Goal: Find specific page/section: Find specific page/section

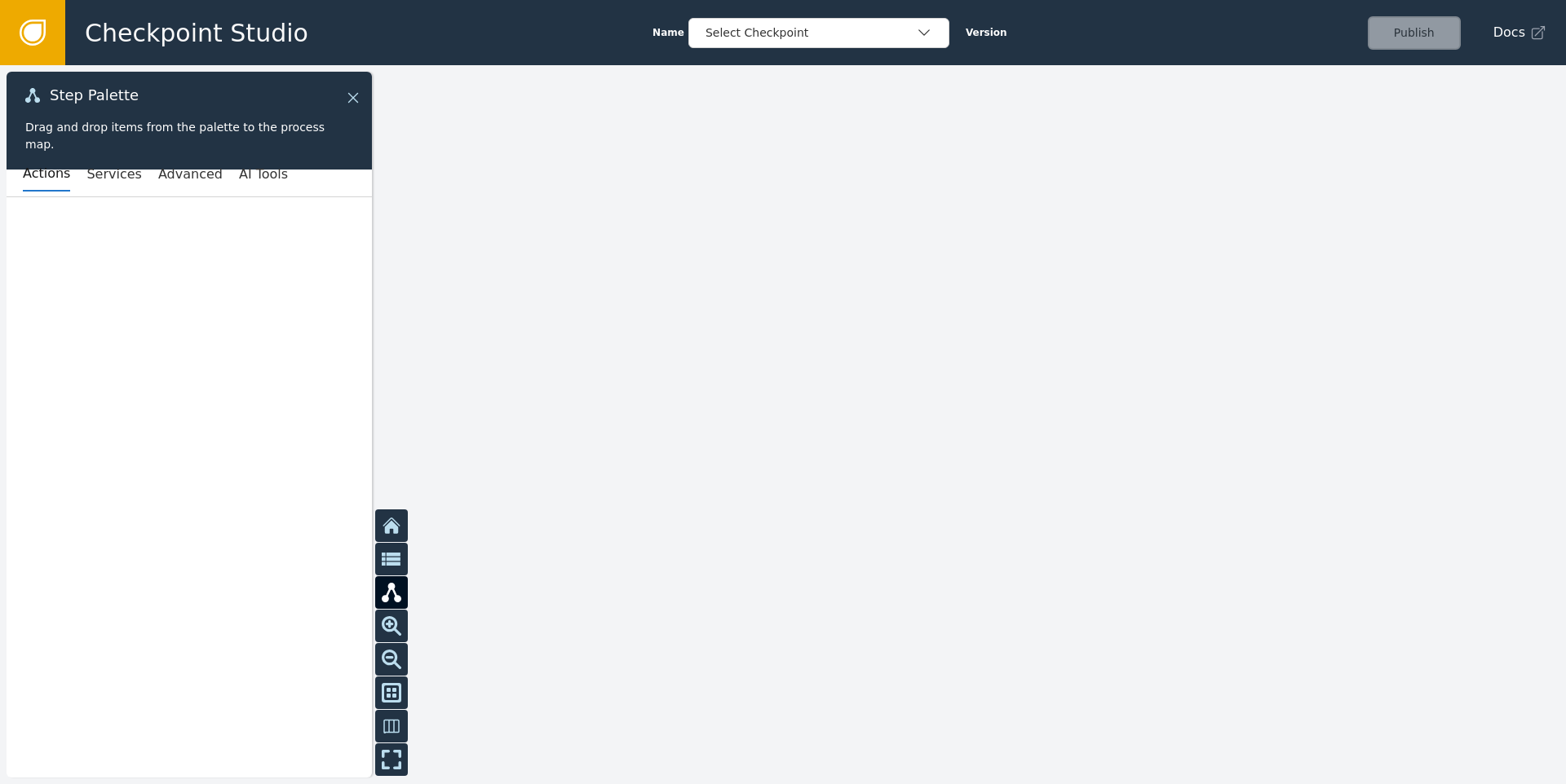
click at [353, 97] on icon at bounding box center [353, 97] width 10 height 10
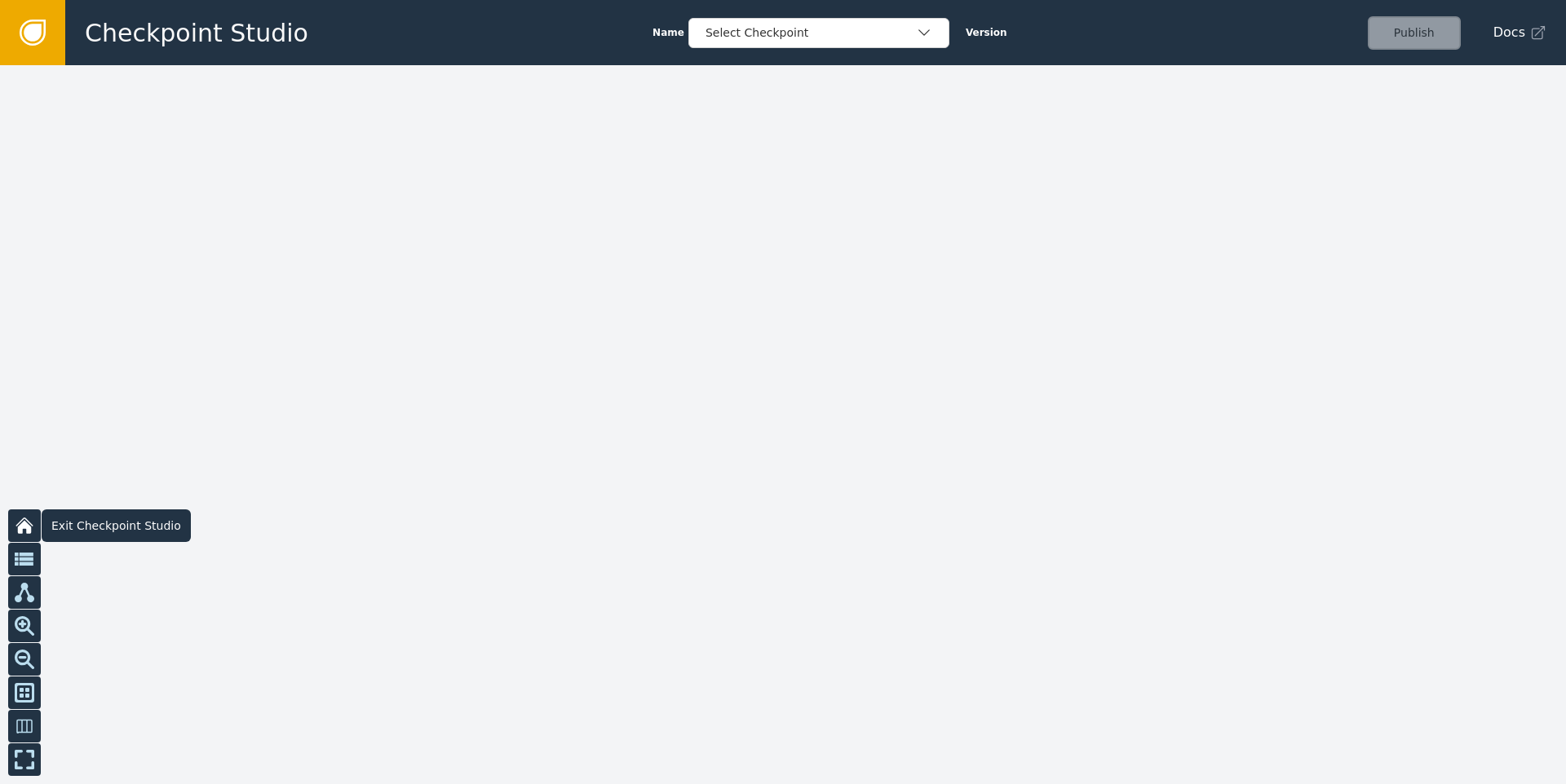
click at [16, 521] on icon at bounding box center [24, 525] width 19 height 19
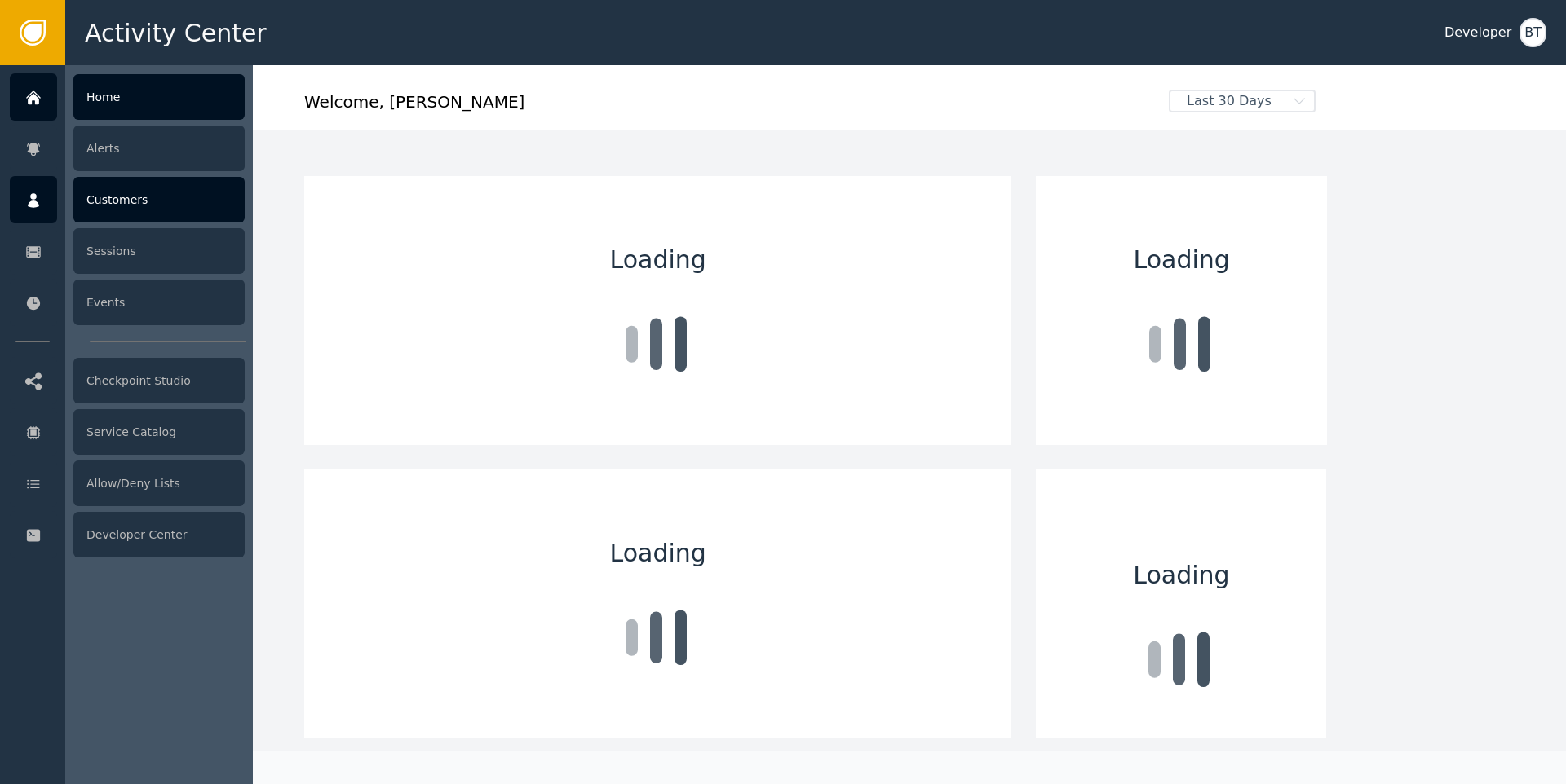
click at [134, 191] on div "Customers" at bounding box center [159, 200] width 171 height 46
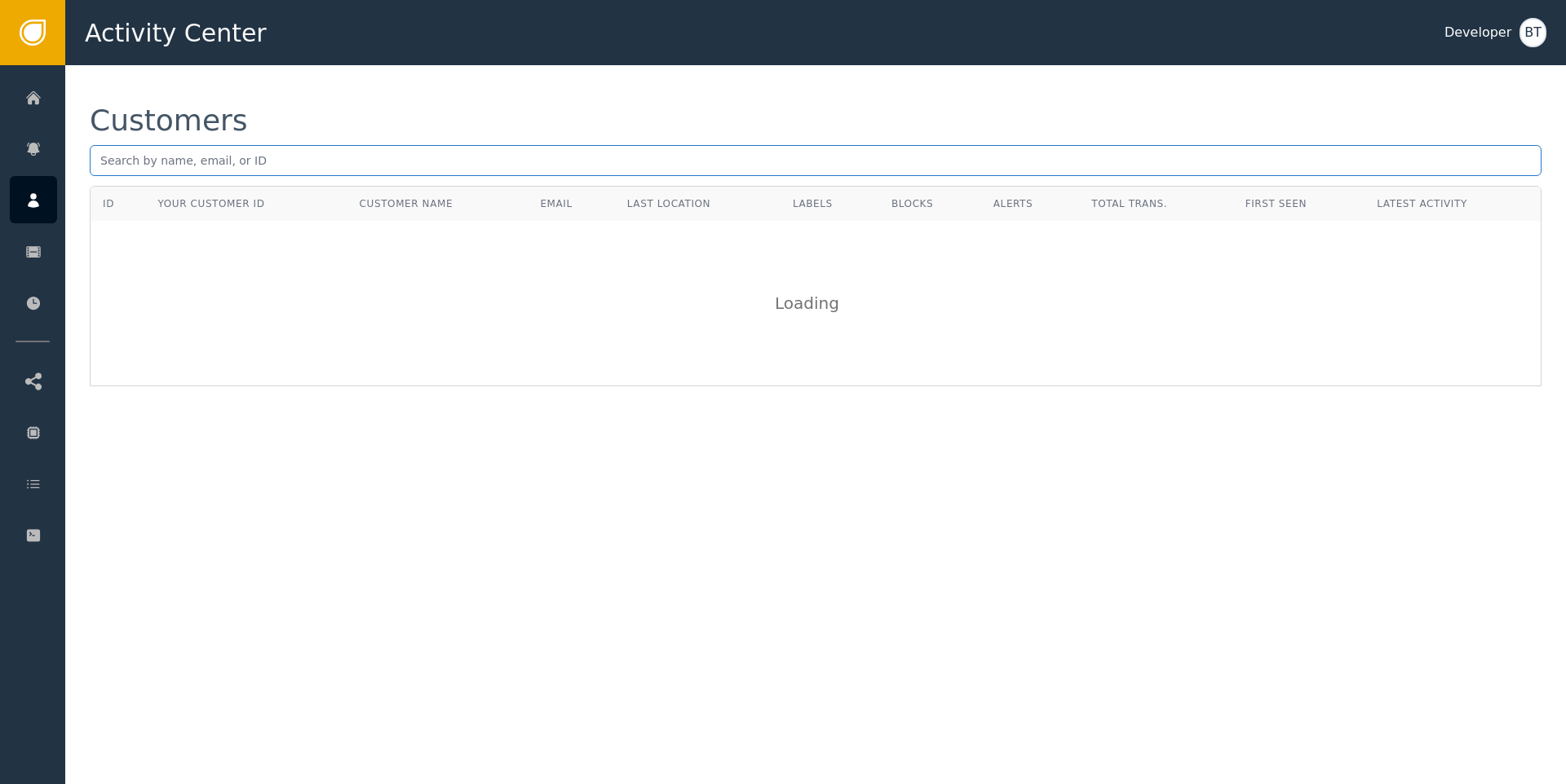
click at [427, 167] on input "text" at bounding box center [816, 160] width 1451 height 31
paste input "[PERSON_NAME][EMAIL_ADDRESS][DOMAIN_NAME]"
click at [104, 159] on input "[PERSON_NAME][EMAIL_ADDRESS][DOMAIN_NAME]" at bounding box center [816, 160] width 1451 height 31
type input "[PERSON_NAME][EMAIL_ADDRESS][DOMAIN_NAME]"
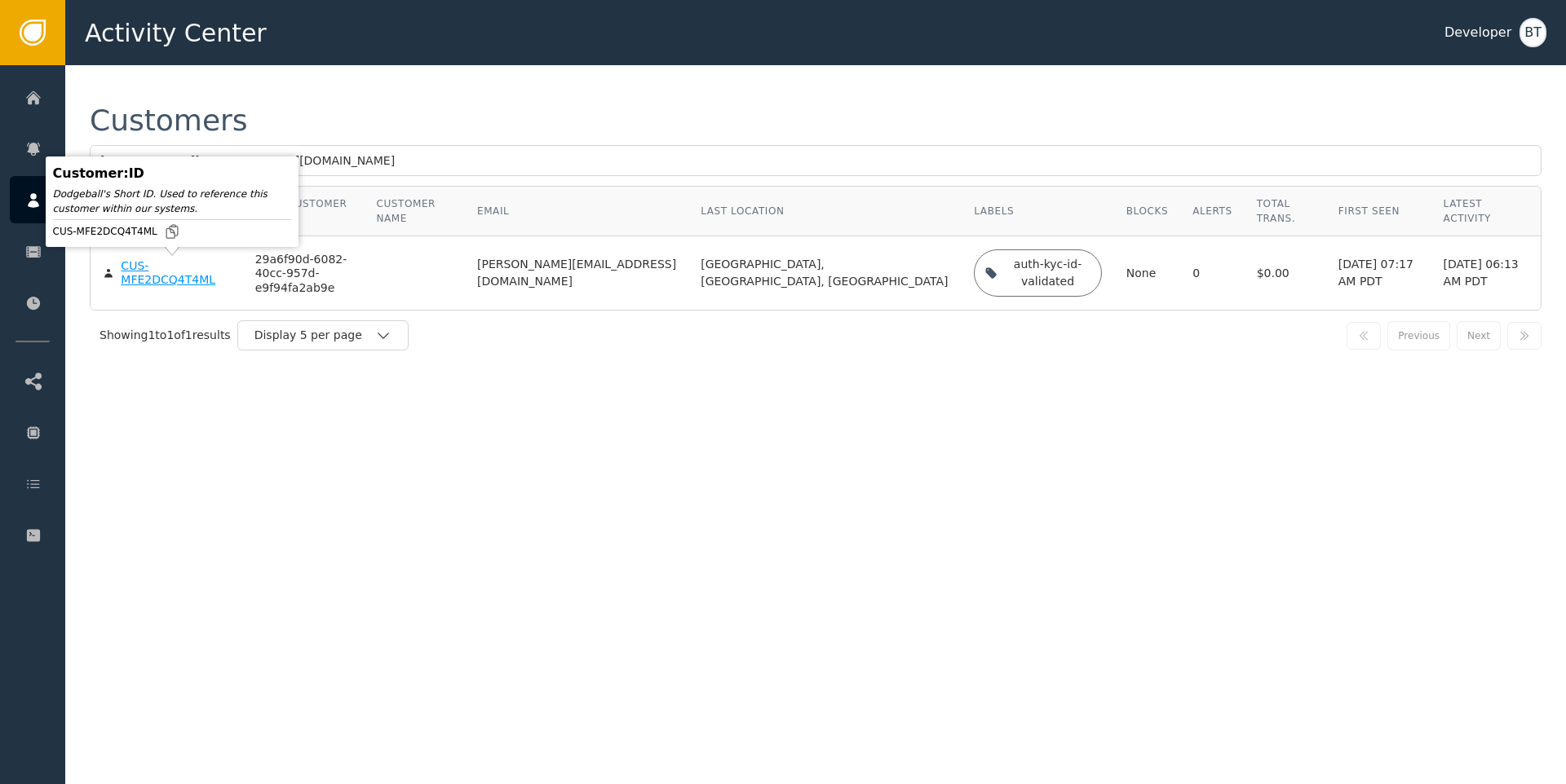
click at [146, 278] on div "CUS-MFE2DCQ4T4ML" at bounding box center [175, 273] width 109 height 28
